Goal: Transaction & Acquisition: Purchase product/service

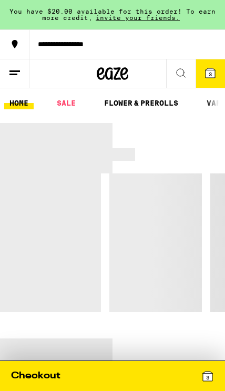
click at [208, 381] on icon at bounding box center [207, 376] width 9 height 9
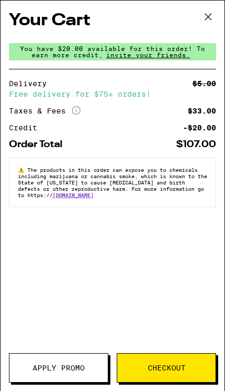
click at [194, 368] on span "Checkout" at bounding box center [166, 367] width 98 height 7
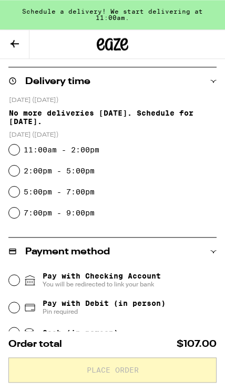
scroll to position [206, 0]
